Goal: Task Accomplishment & Management: Manage account settings

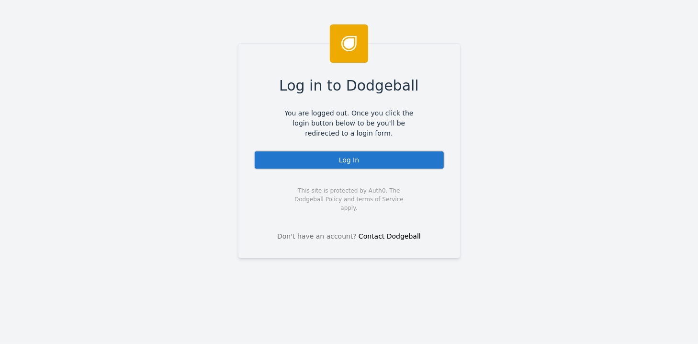
click at [342, 162] on div "Log In" at bounding box center [349, 159] width 191 height 19
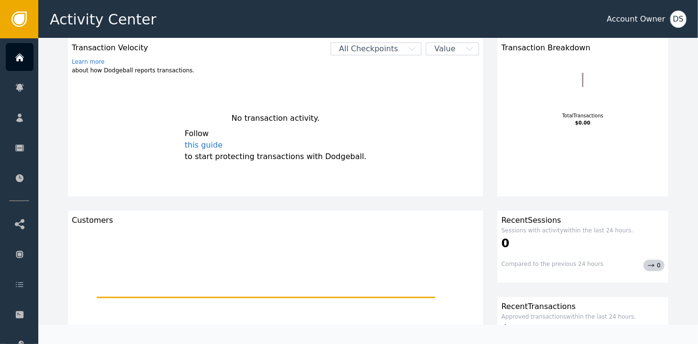
scroll to position [48, 0]
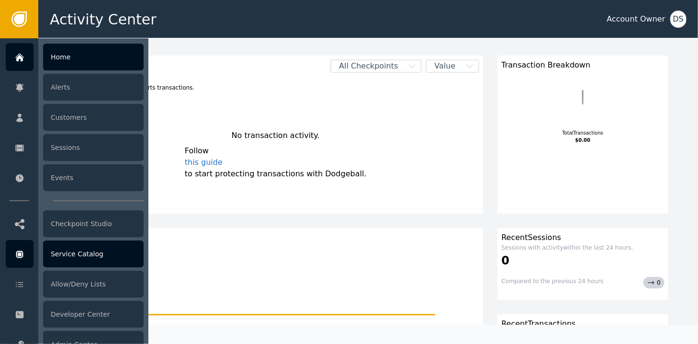
click at [64, 253] on div "Service Catalog" at bounding box center [93, 253] width 100 height 27
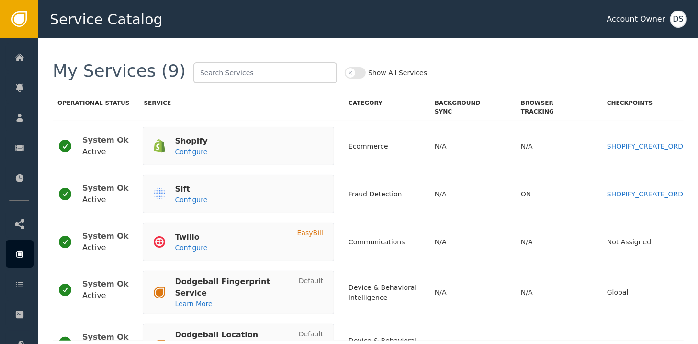
scroll to position [144, 0]
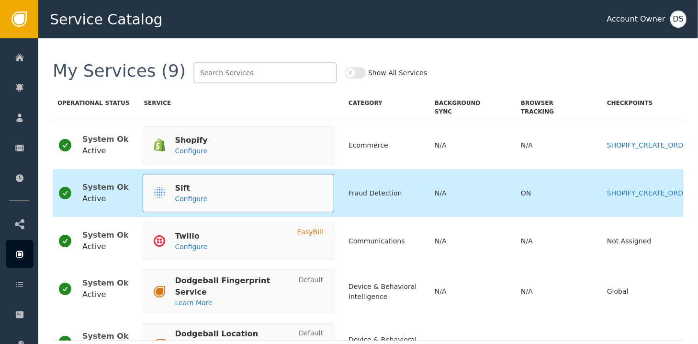
click at [196, 194] on div "Sift Configure" at bounding box center [238, 193] width 191 height 38
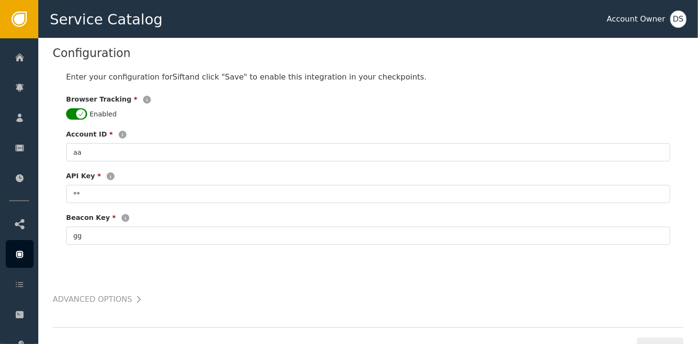
scroll to position [239, 0]
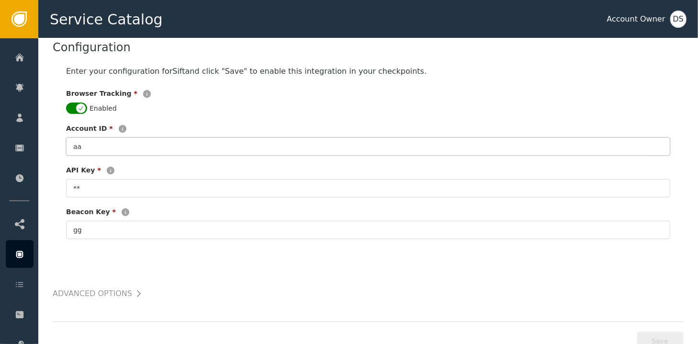
drag, startPoint x: 110, startPoint y: 144, endPoint x: 61, endPoint y: 143, distance: 48.8
click at [61, 143] on div "Enter your configuration for Sift and click "Save" to enable this integration i…" at bounding box center [368, 152] width 631 height 192
paste input "689a0536764c201cf8448928"
type input "689a0536764c201cf8448928"
click at [98, 185] on input "**" at bounding box center [368, 188] width 604 height 18
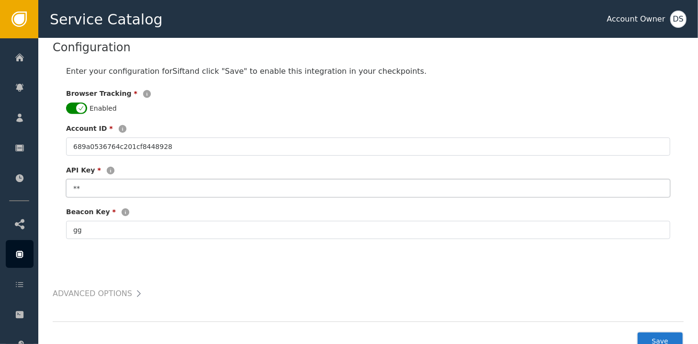
type input "*"
paste input "689a0536764c201cf8448929"
type input "689a0536764c201cf8448929"
drag, startPoint x: 102, startPoint y: 227, endPoint x: 76, endPoint y: 227, distance: 26.3
click at [76, 227] on input "gg" at bounding box center [368, 230] width 604 height 18
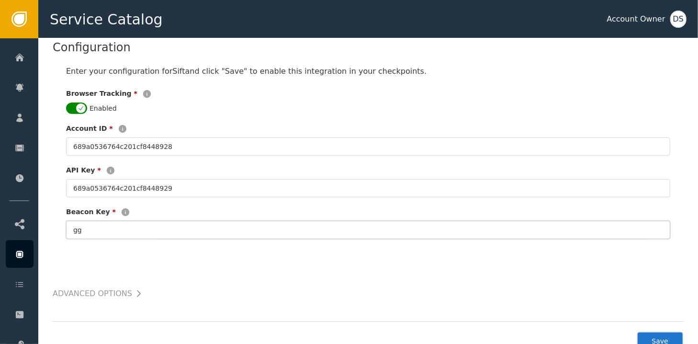
type input "g"
paste input "c8ca201e84"
drag, startPoint x: 121, startPoint y: 231, endPoint x: 56, endPoint y: 214, distance: 67.3
click at [56, 214] on div "Enter your configuration for Sift and click "Save" to enable this integration i…" at bounding box center [368, 152] width 631 height 192
paste input "689a0536764c201cf844892a"
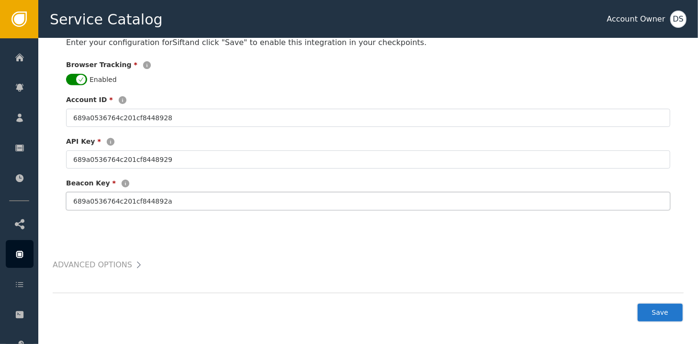
scroll to position [268, 0]
type input "689a0536764c201cf844892a"
click at [666, 309] on button "Save" at bounding box center [659, 312] width 47 height 20
type input "**********"
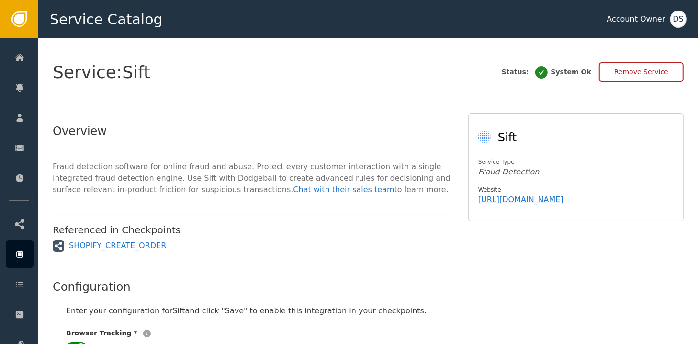
scroll to position [0, 0]
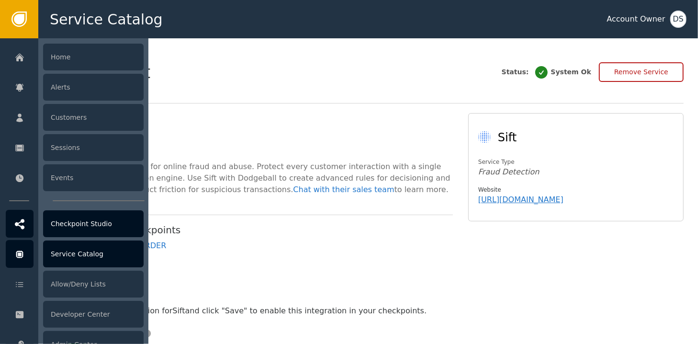
click at [24, 219] on icon at bounding box center [20, 224] width 10 height 11
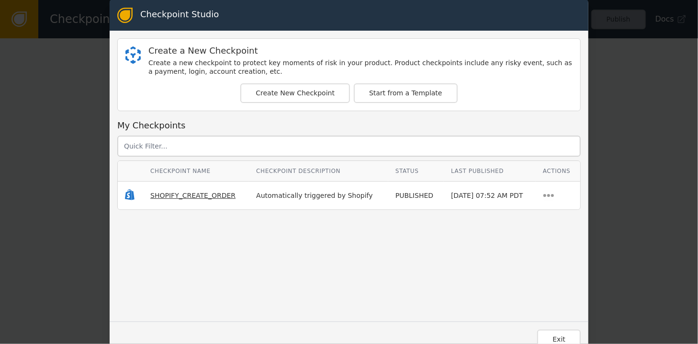
click at [206, 193] on span "SHOPIFY_CREATE_ORDER" at bounding box center [192, 195] width 85 height 8
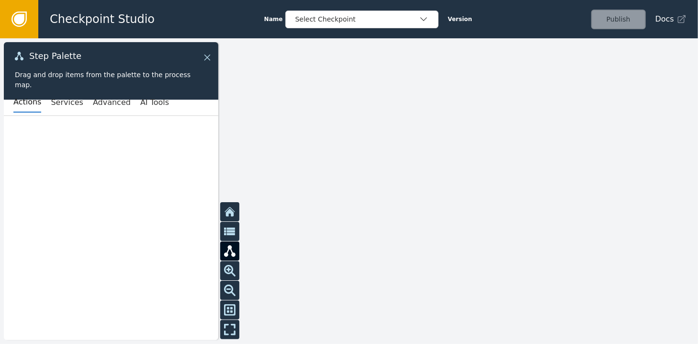
click at [209, 54] on icon at bounding box center [207, 57] width 11 height 11
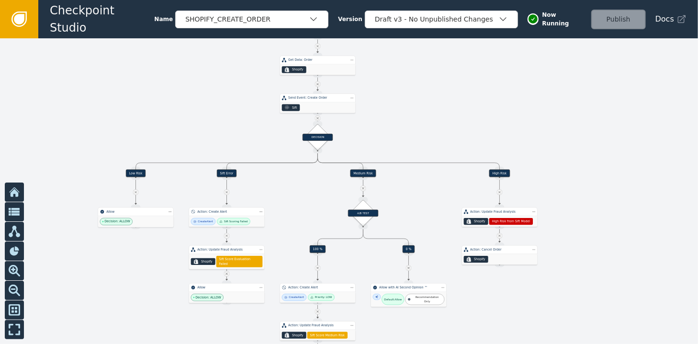
drag, startPoint x: 400, startPoint y: 234, endPoint x: 421, endPoint y: 64, distance: 172.2
click at [421, 64] on div at bounding box center [349, 190] width 698 height 305
click at [20, 18] on icon at bounding box center [19, 19] width 11 height 11
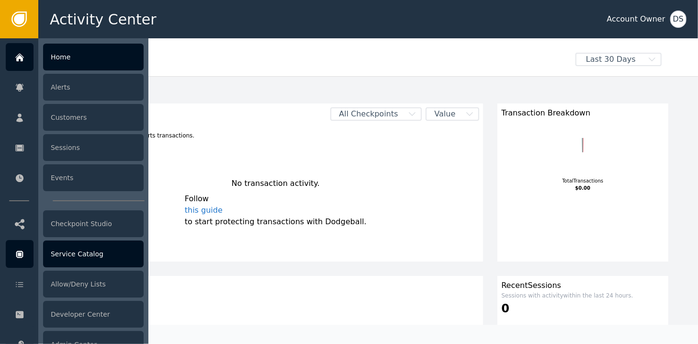
click at [97, 254] on div "Service Catalog" at bounding box center [93, 253] width 100 height 27
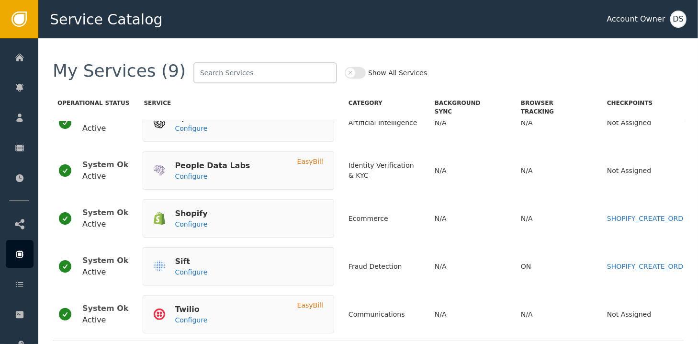
scroll to position [96, 0]
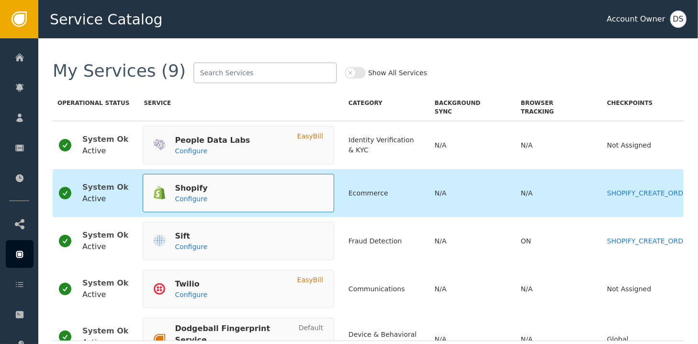
click at [177, 190] on div "Shopify" at bounding box center [191, 187] width 33 height 11
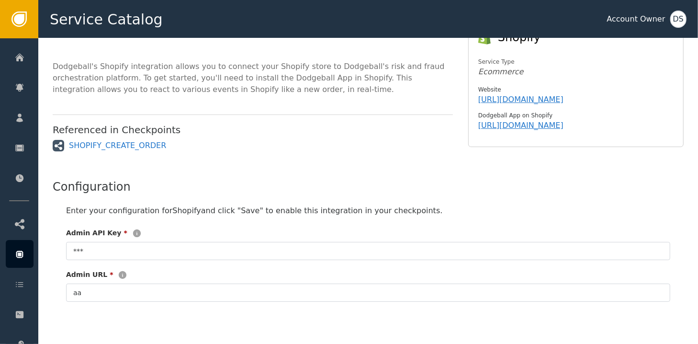
scroll to position [96, 0]
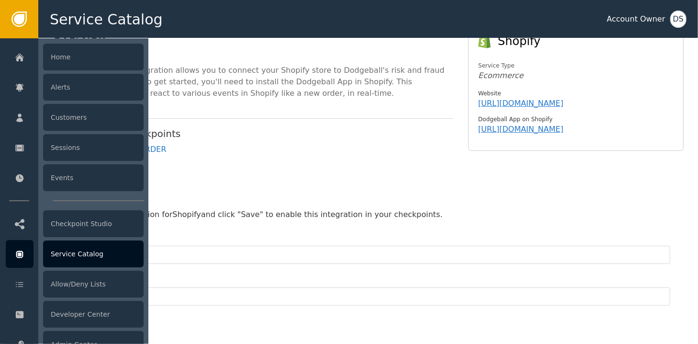
click at [67, 251] on div "Service Catalog" at bounding box center [93, 253] width 100 height 27
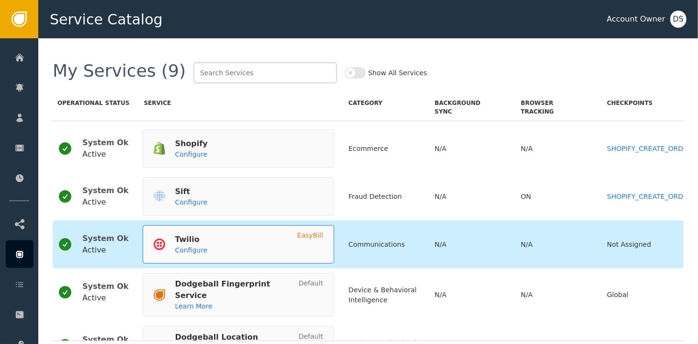
scroll to position [144, 0]
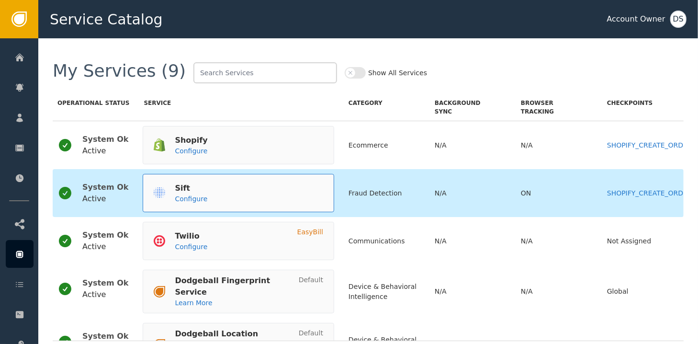
click at [189, 188] on div "Sift" at bounding box center [191, 187] width 33 height 11
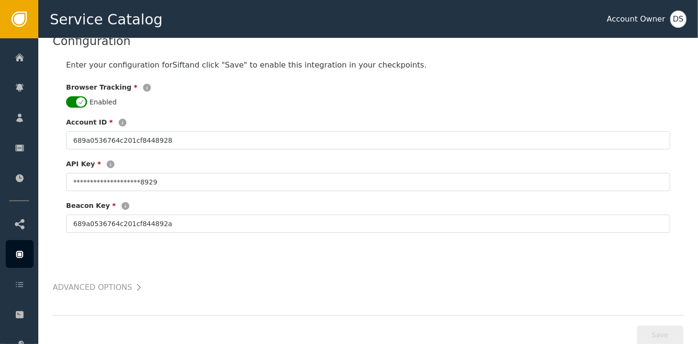
scroll to position [268, 0]
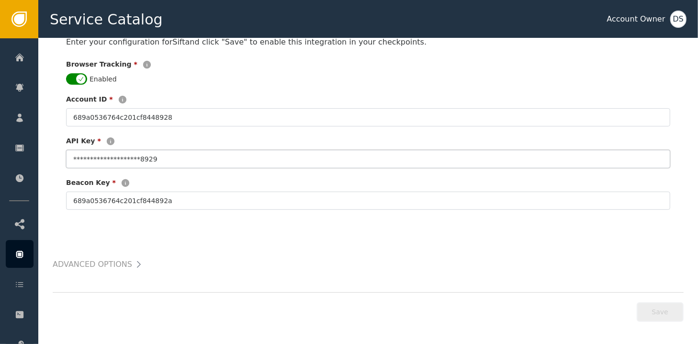
drag, startPoint x: 159, startPoint y: 158, endPoint x: 53, endPoint y: 154, distance: 106.3
click at [51, 153] on div "**********" at bounding box center [367, 58] width 659 height 576
paste input "750d27bdc9aaeb4a"
type input "750d27bdc9aaeb4a"
drag, startPoint x: 175, startPoint y: 200, endPoint x: 45, endPoint y: 195, distance: 130.7
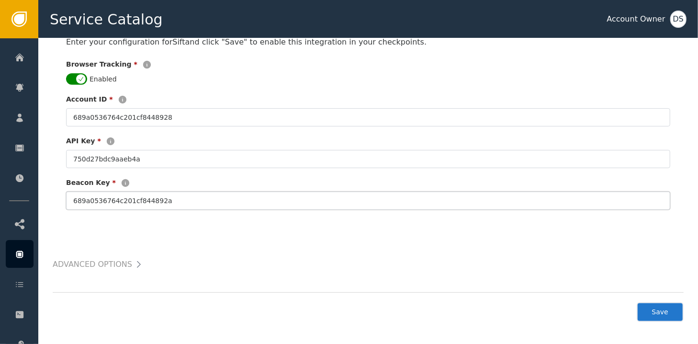
click at [45, 195] on div "Service: Sift Status: System Ok Remove Service Overview Fraud detection softwar…" at bounding box center [367, 58] width 659 height 576
paste input "c8ca201e84"
type input "c8ca201e84"
click at [665, 314] on button "Save" at bounding box center [659, 312] width 47 height 20
type input "**********"
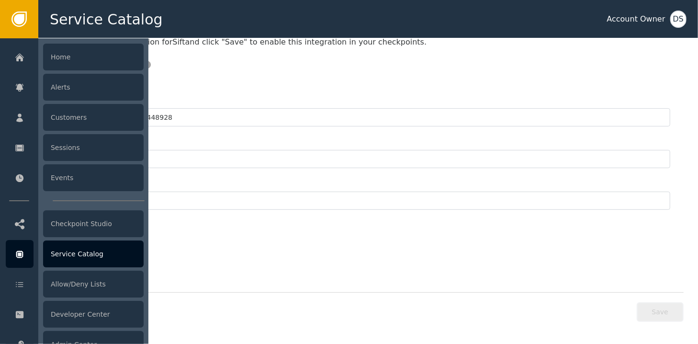
click at [67, 252] on div "Service Catalog" at bounding box center [93, 253] width 100 height 27
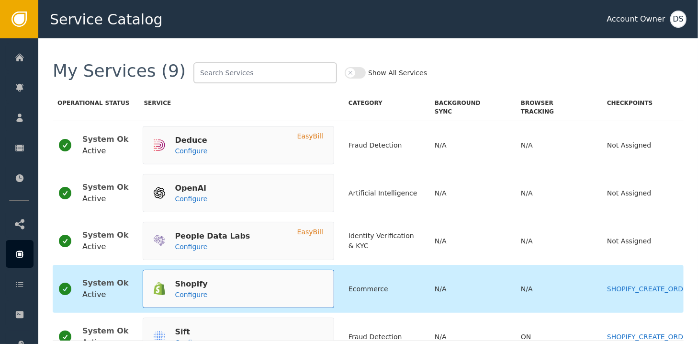
click at [175, 288] on div "Shopify" at bounding box center [191, 283] width 33 height 11
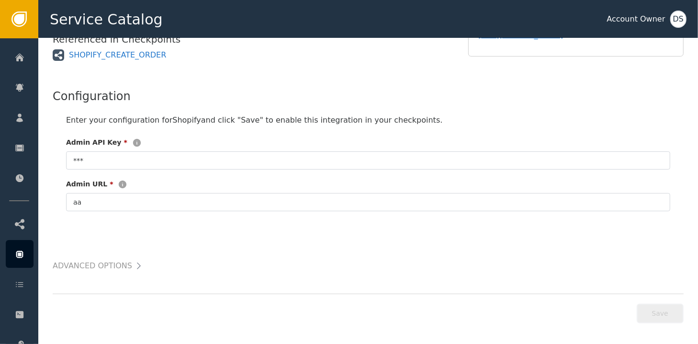
scroll to position [191, 0]
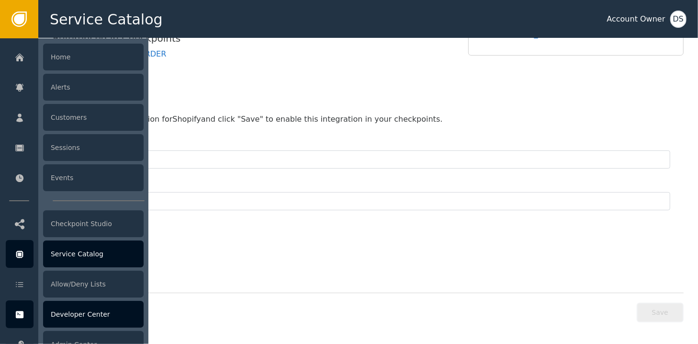
click at [78, 318] on div "Developer Center" at bounding box center [93, 314] width 100 height 27
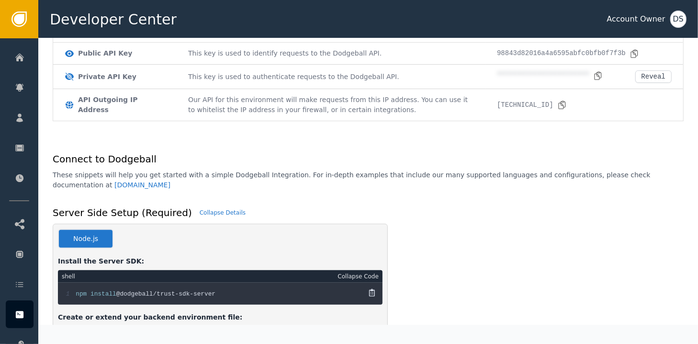
scroll to position [144, 0]
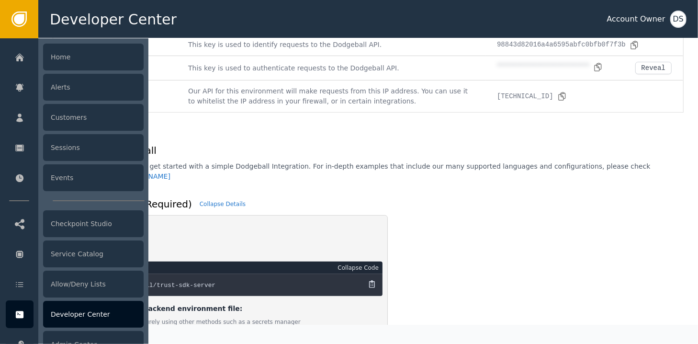
click at [72, 311] on div "Developer Center" at bounding box center [93, 314] width 100 height 27
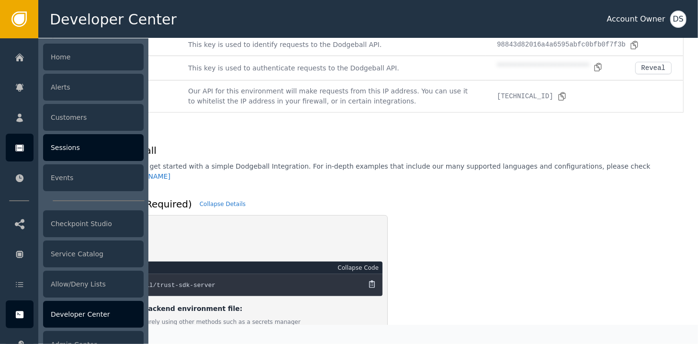
click at [66, 152] on div "Sessions" at bounding box center [93, 147] width 100 height 27
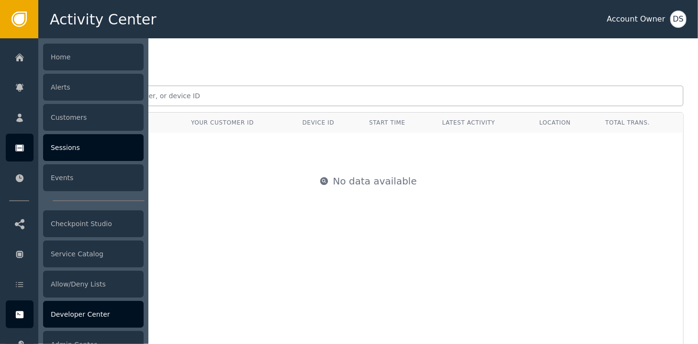
click at [70, 318] on div "Developer Center" at bounding box center [93, 314] width 100 height 27
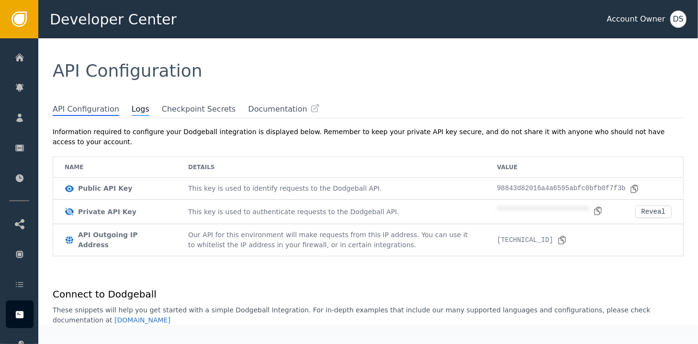
click at [132, 109] on span "Logs" at bounding box center [141, 109] width 18 height 12
